Goal: Find contact information: Find contact information

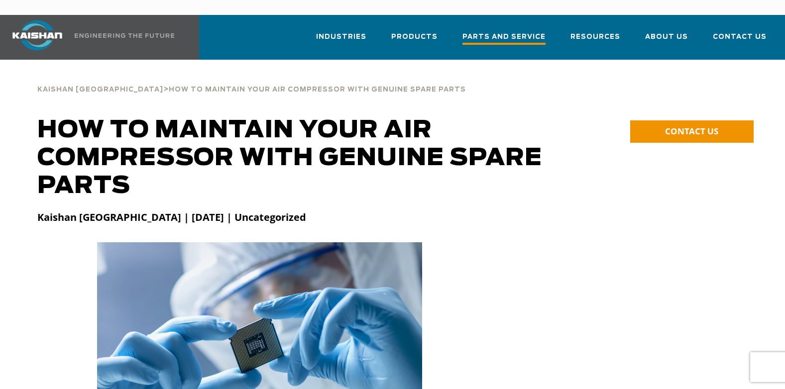
click at [511, 31] on span "Parts and Service" at bounding box center [503, 37] width 83 height 13
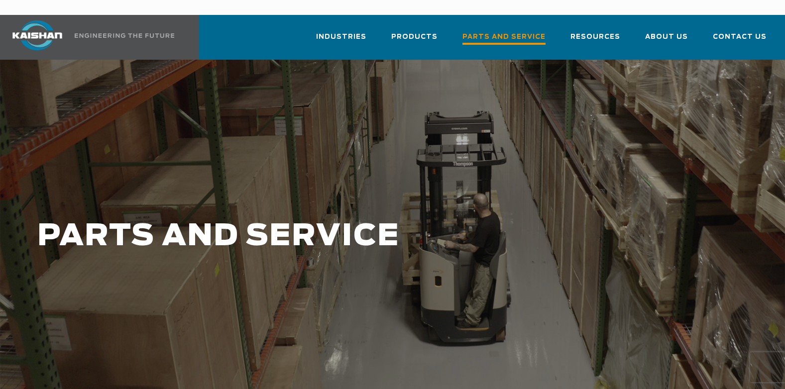
click at [495, 31] on span "Parts and Service" at bounding box center [503, 37] width 83 height 13
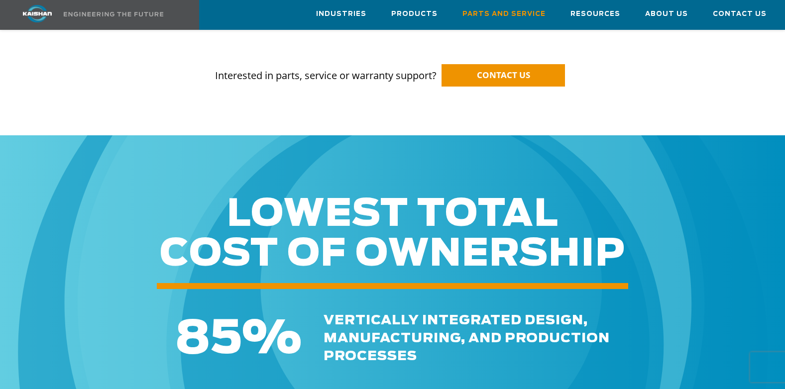
scroll to position [1195, 0]
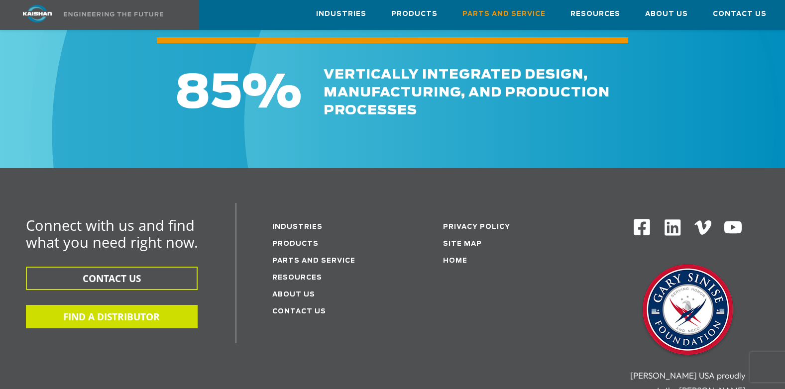
click at [123, 305] on button "FIND A DISTRIBUTOR" at bounding box center [112, 316] width 172 height 23
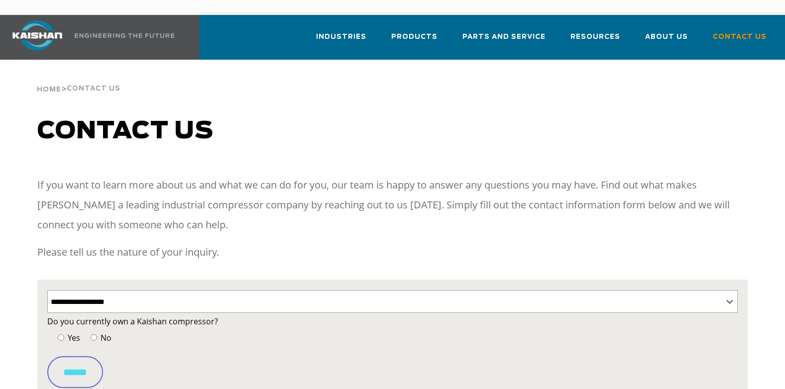
select select "**********"
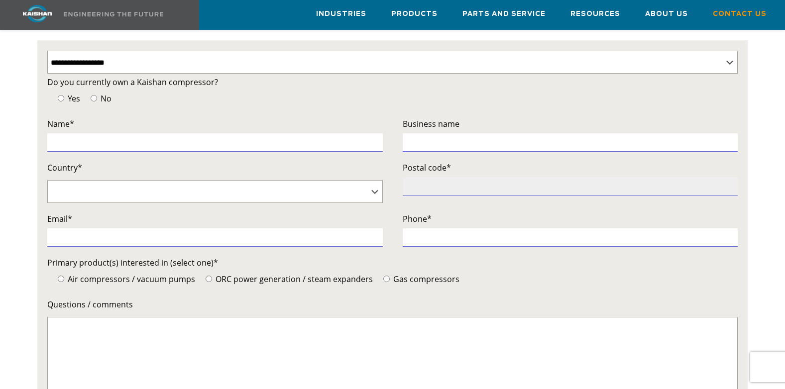
scroll to position [100, 0]
